Goal: Communication & Community: Answer question/provide support

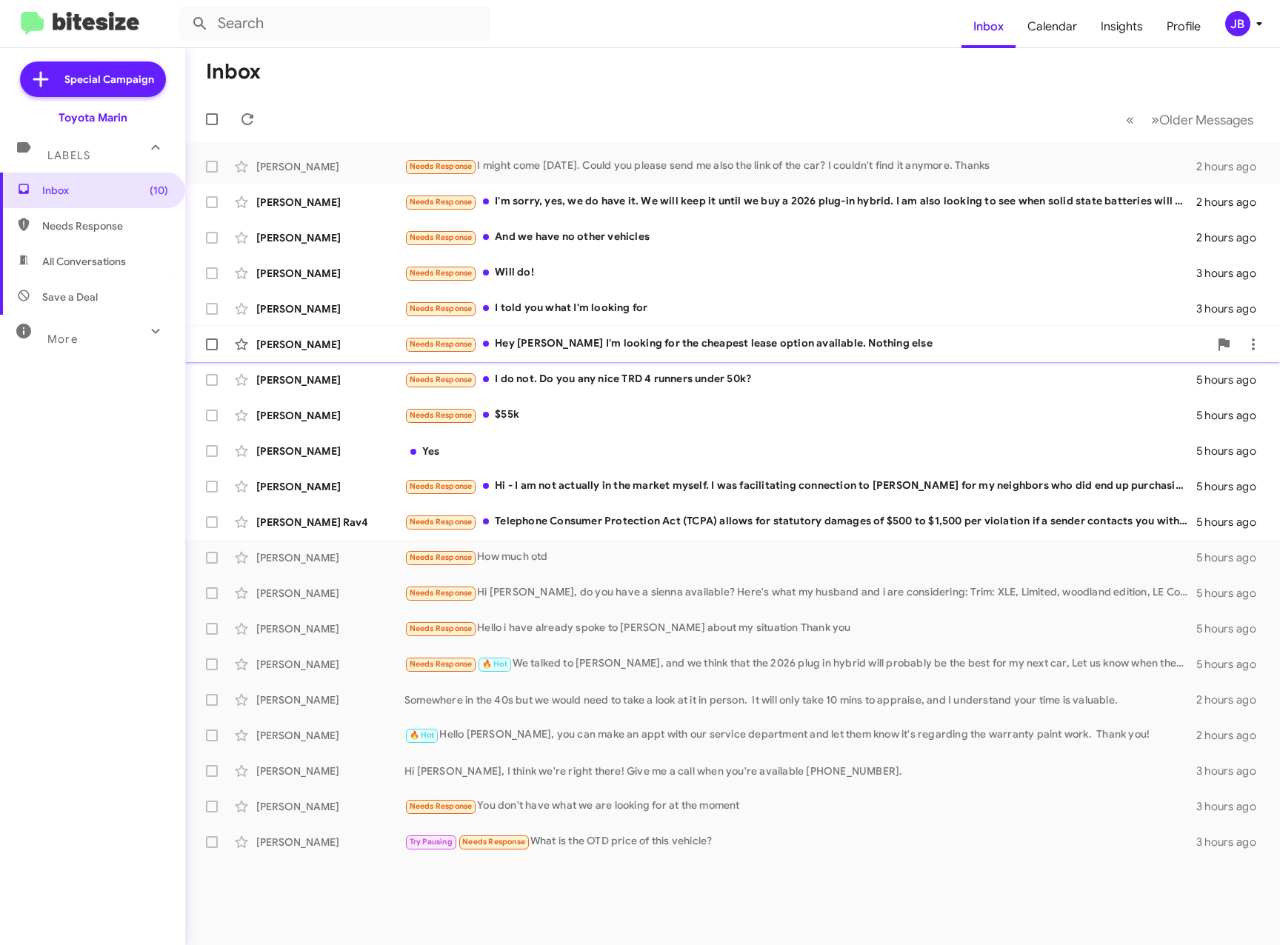
click at [307, 340] on div "[PERSON_NAME]" at bounding box center [330, 344] width 148 height 15
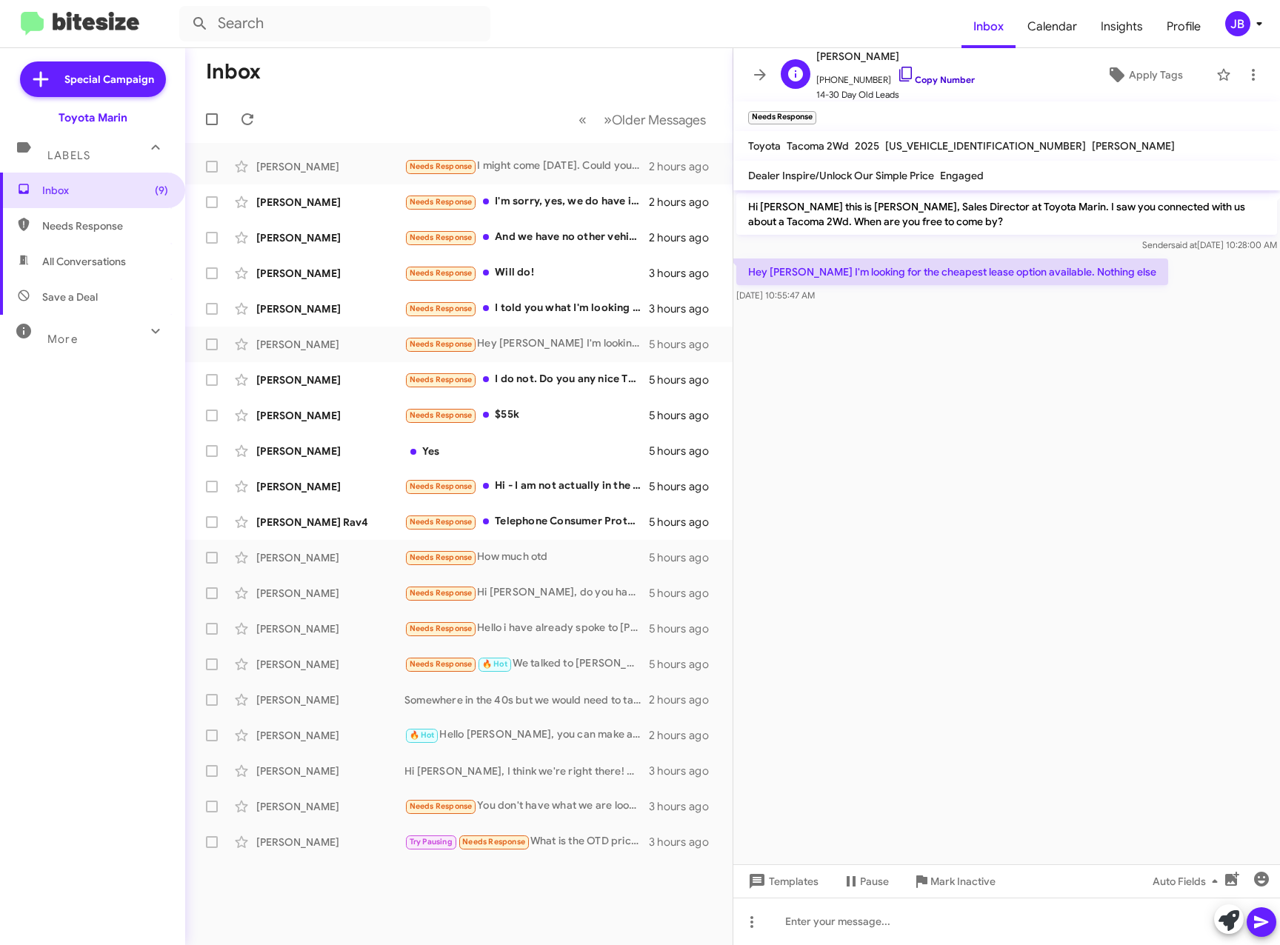
click at [899, 74] on icon at bounding box center [905, 74] width 13 height 15
click at [344, 412] on div "[PERSON_NAME]" at bounding box center [330, 415] width 148 height 15
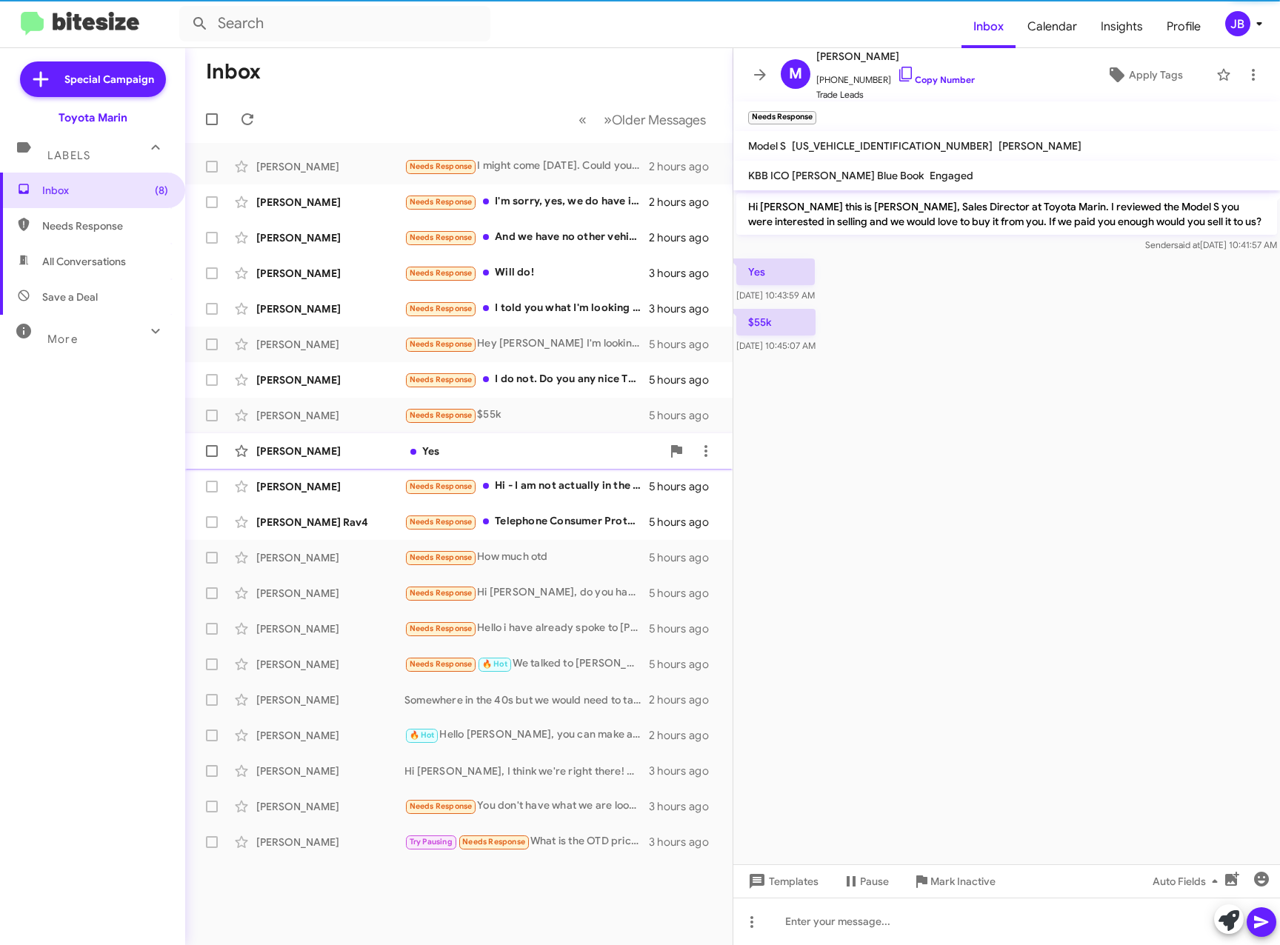
click at [324, 441] on div "[PERSON_NAME] Yes 5 hours ago" at bounding box center [459, 451] width 524 height 30
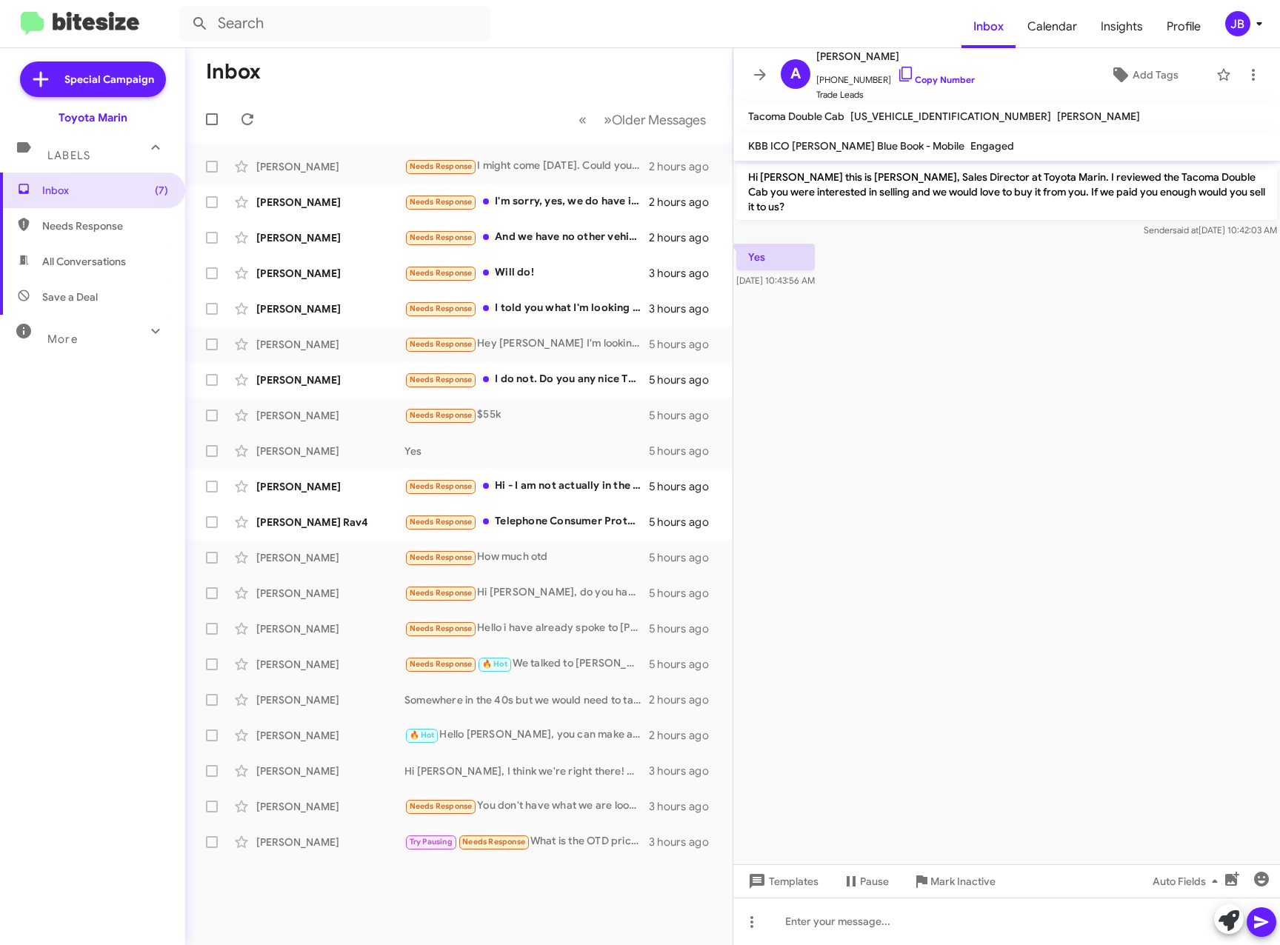
click at [771, 72] on span at bounding box center [760, 75] width 30 height 18
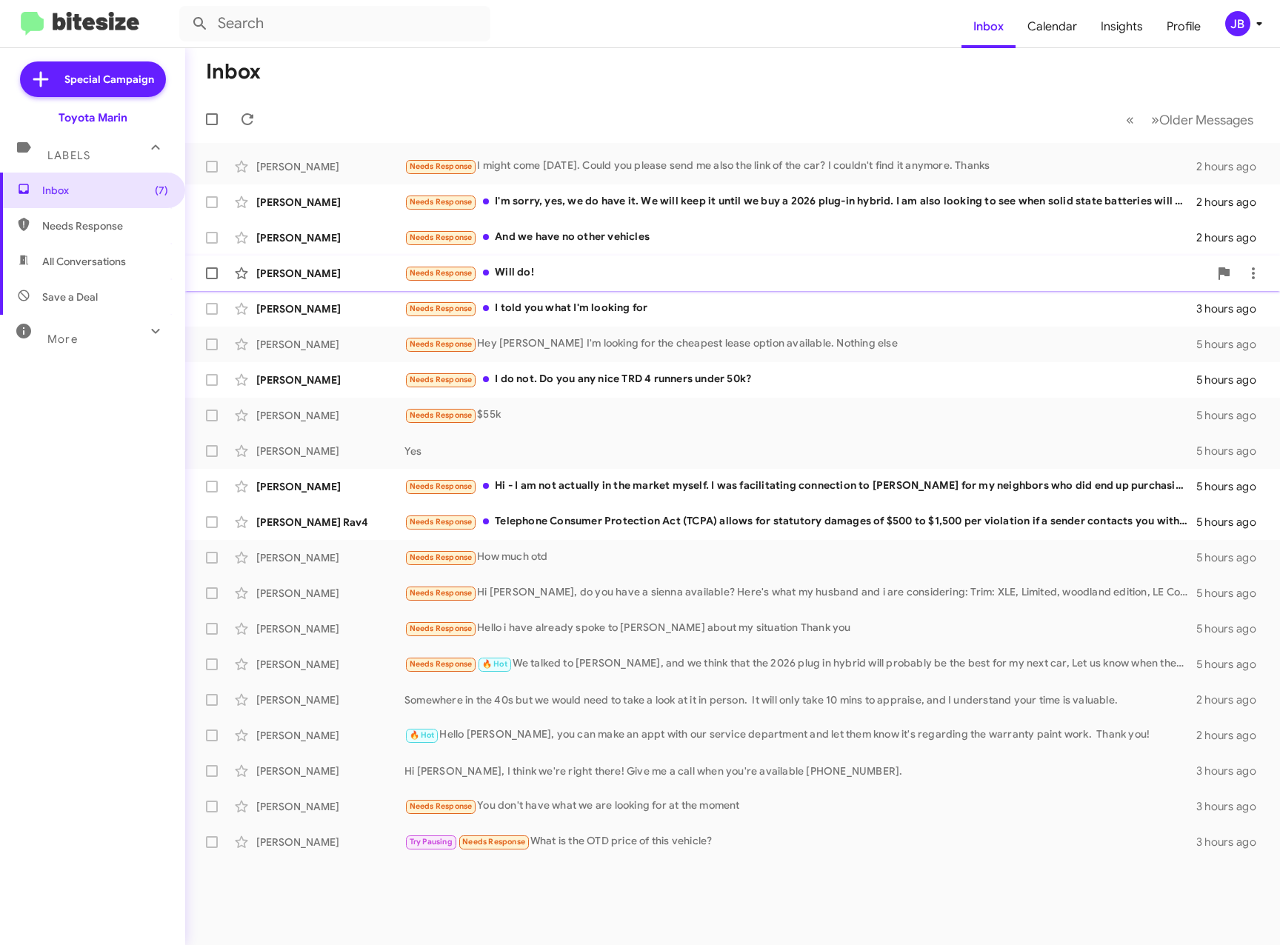
click at [298, 267] on div "[PERSON_NAME]" at bounding box center [330, 273] width 148 height 15
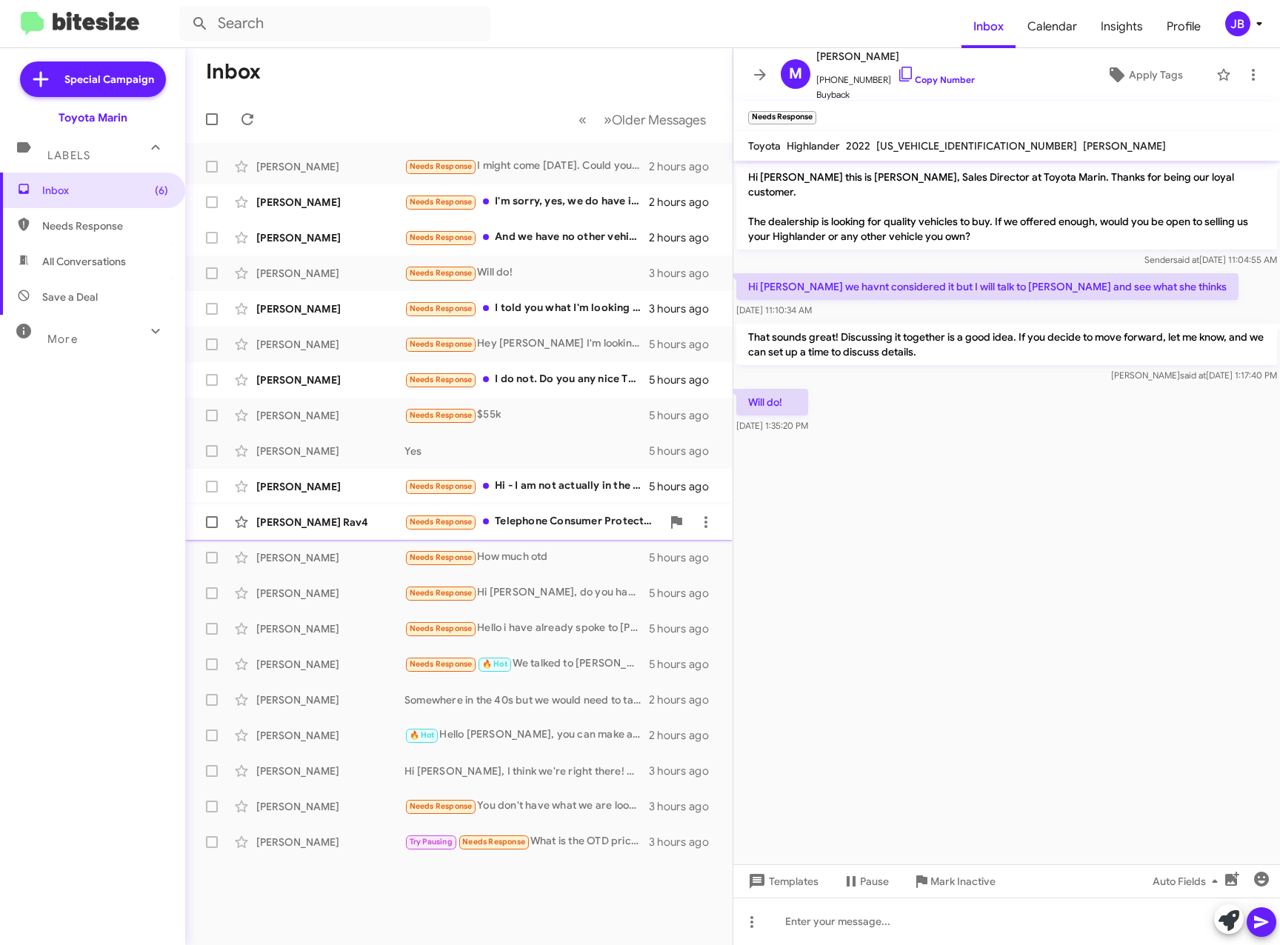
click at [321, 518] on div "[PERSON_NAME] Rav4" at bounding box center [330, 522] width 148 height 15
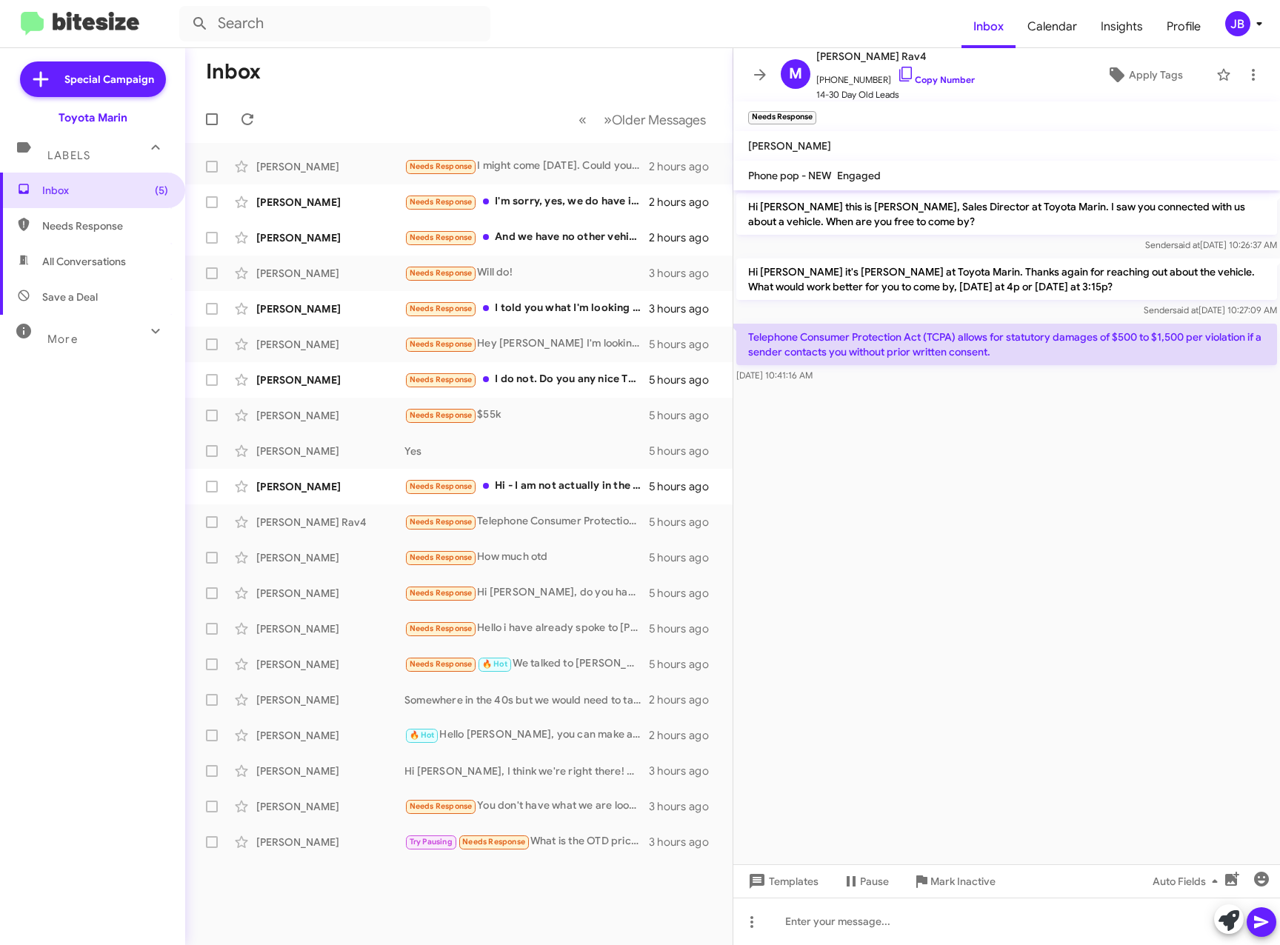
click at [384, 68] on mat-toolbar-row "Inbox" at bounding box center [458, 71] width 547 height 47
